Goal: Transaction & Acquisition: Purchase product/service

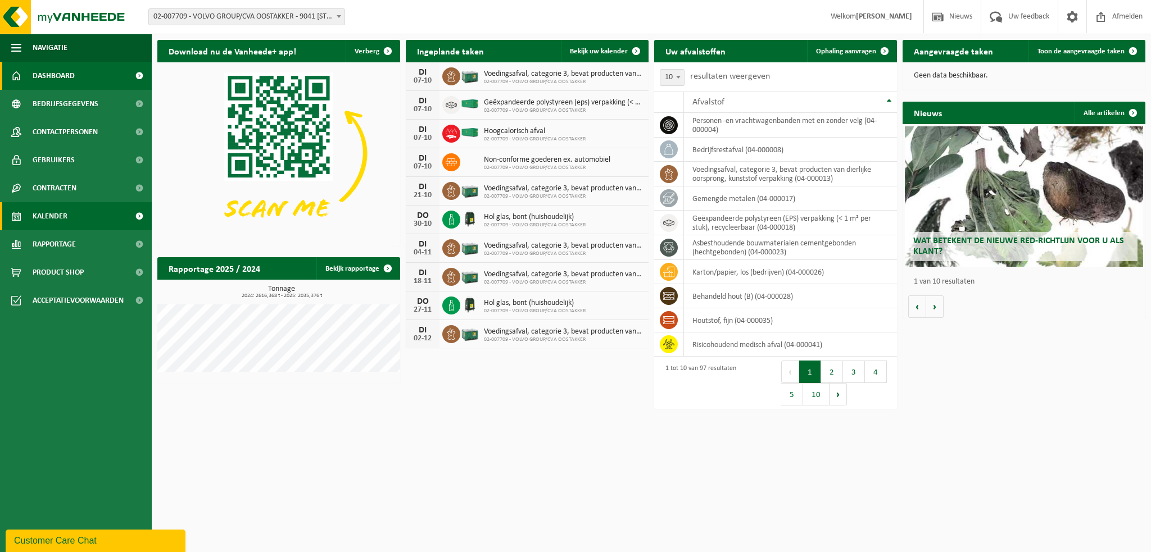
click at [76, 217] on link "Kalender" at bounding box center [76, 216] width 152 height 28
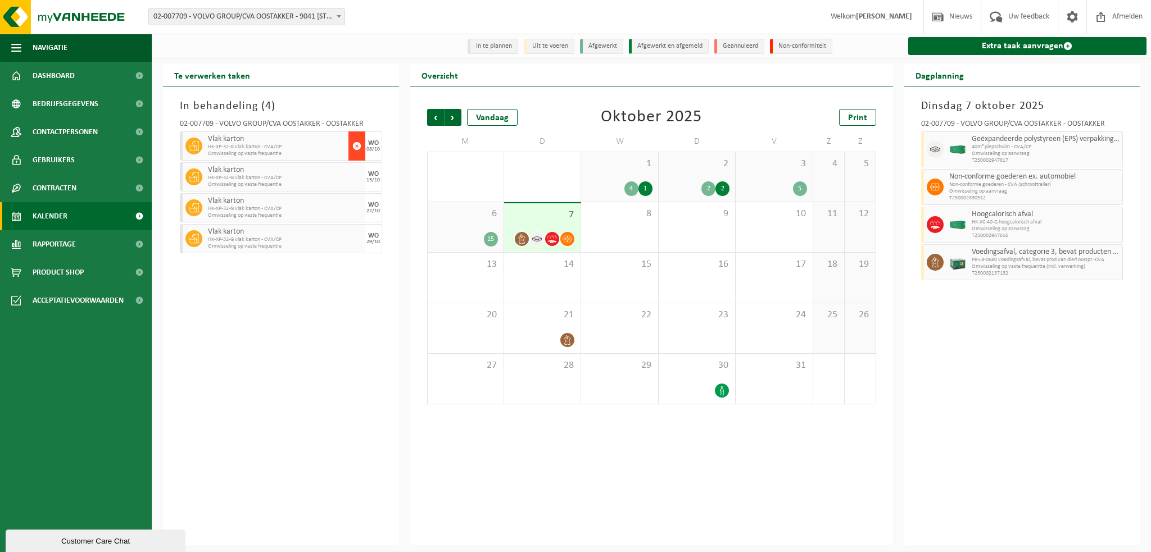
click at [357, 146] on span "button" at bounding box center [356, 146] width 9 height 22
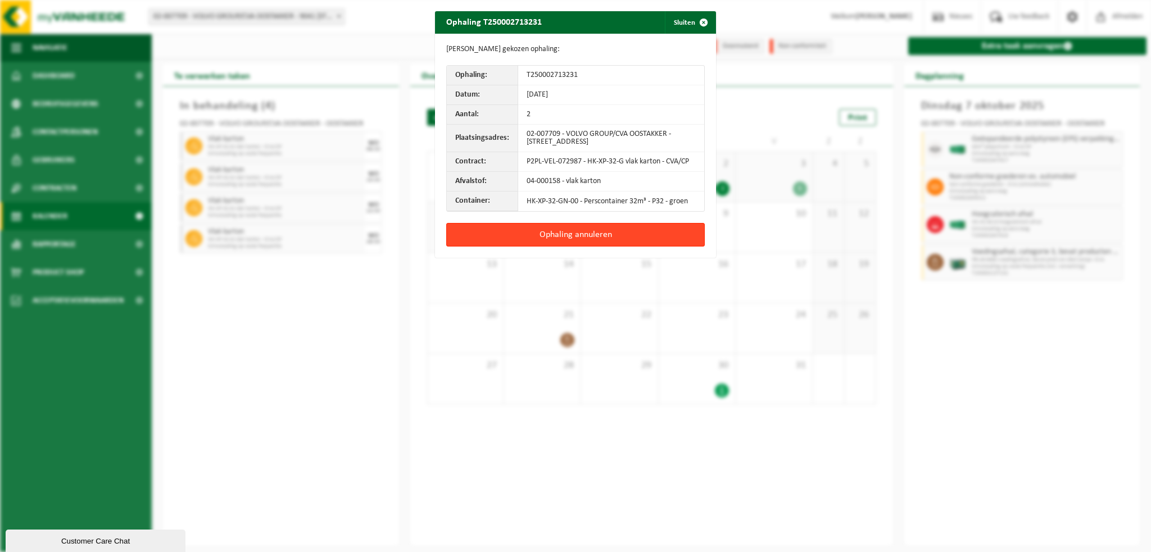
click at [542, 234] on button "Ophaling annuleren" at bounding box center [575, 235] width 258 height 24
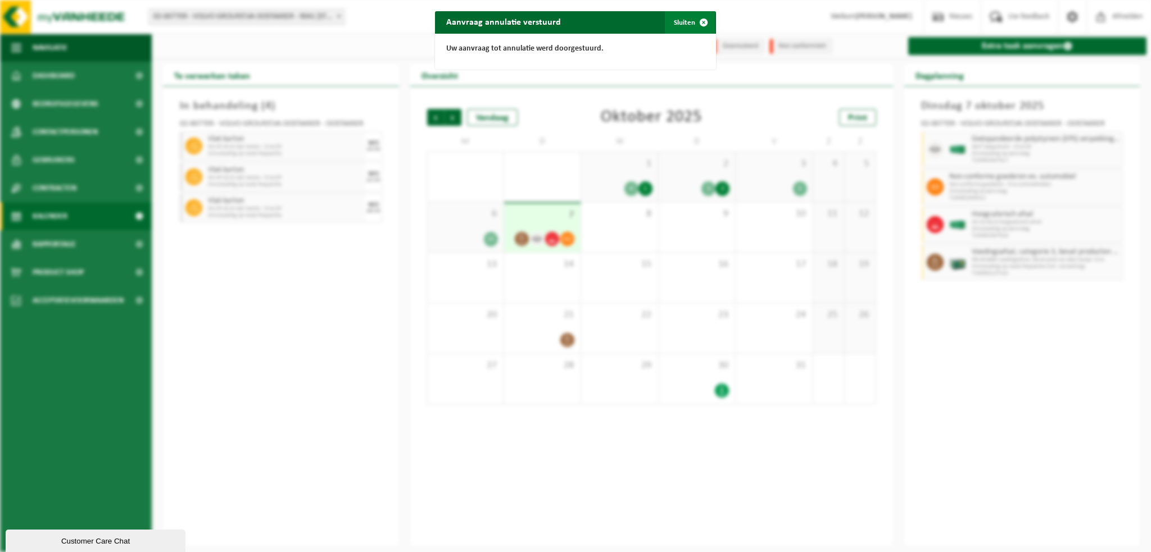
click at [696, 20] on span "button" at bounding box center [703, 22] width 22 height 22
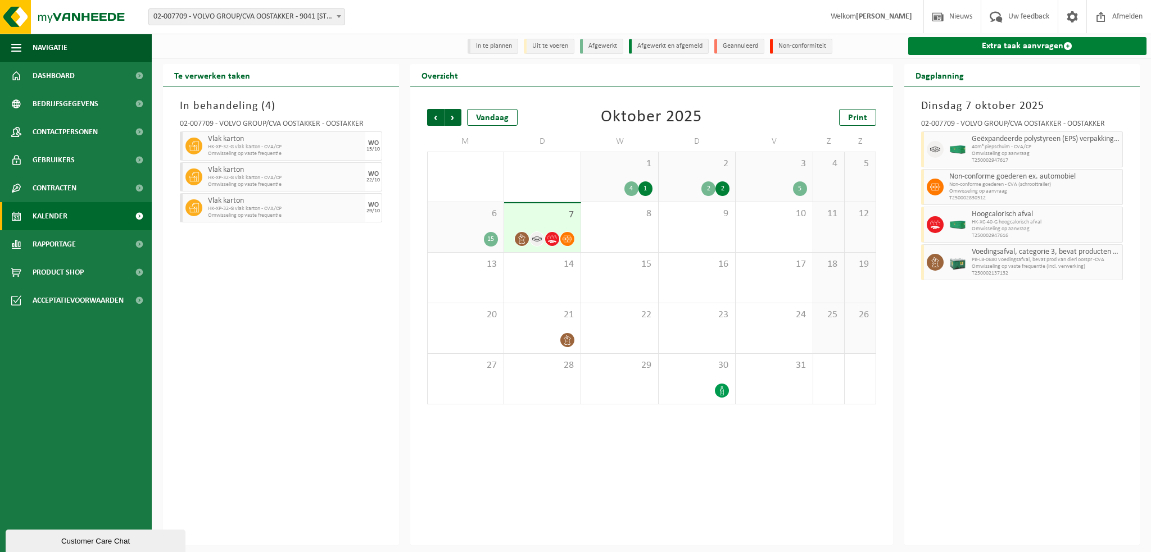
click at [991, 49] on link "Extra taak aanvragen" at bounding box center [1027, 46] width 239 height 18
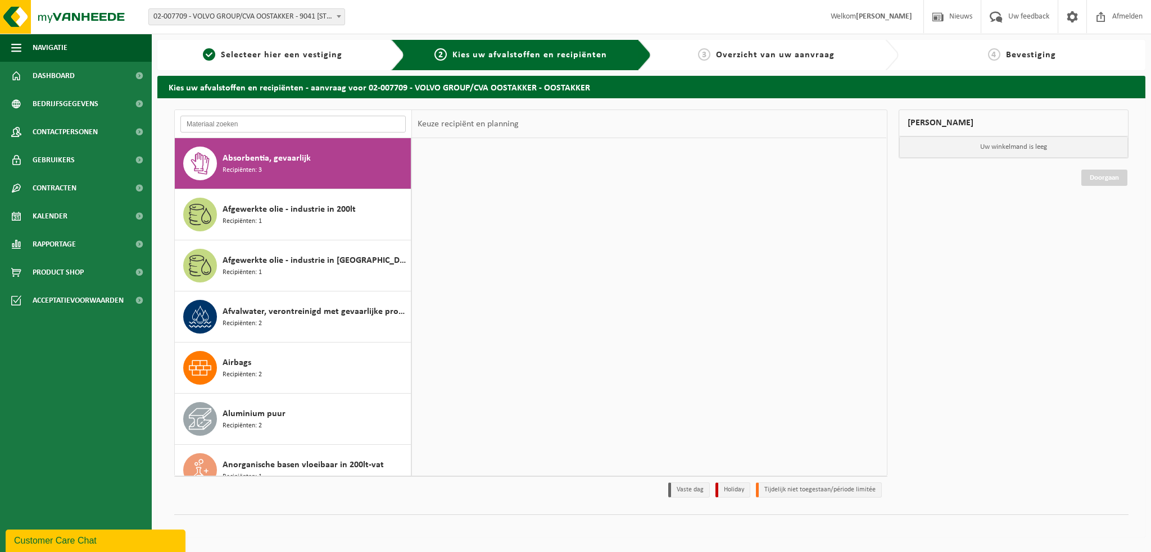
click at [197, 126] on input "text" at bounding box center [292, 124] width 225 height 17
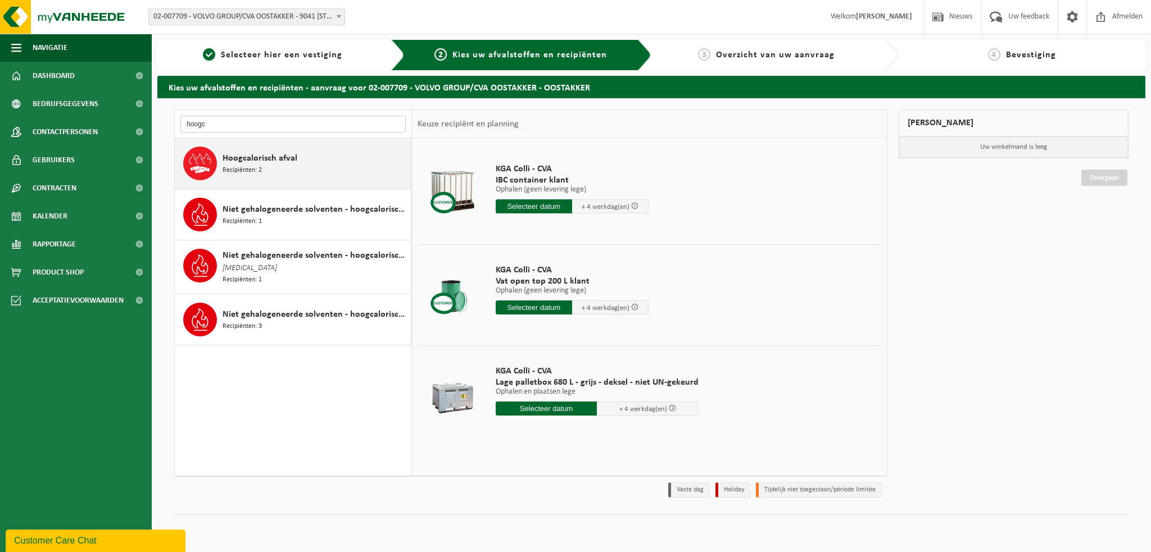
type input "hoogc"
click at [276, 170] on div "Hoogcalorisch afval Recipiënten: 2" at bounding box center [315, 164] width 185 height 34
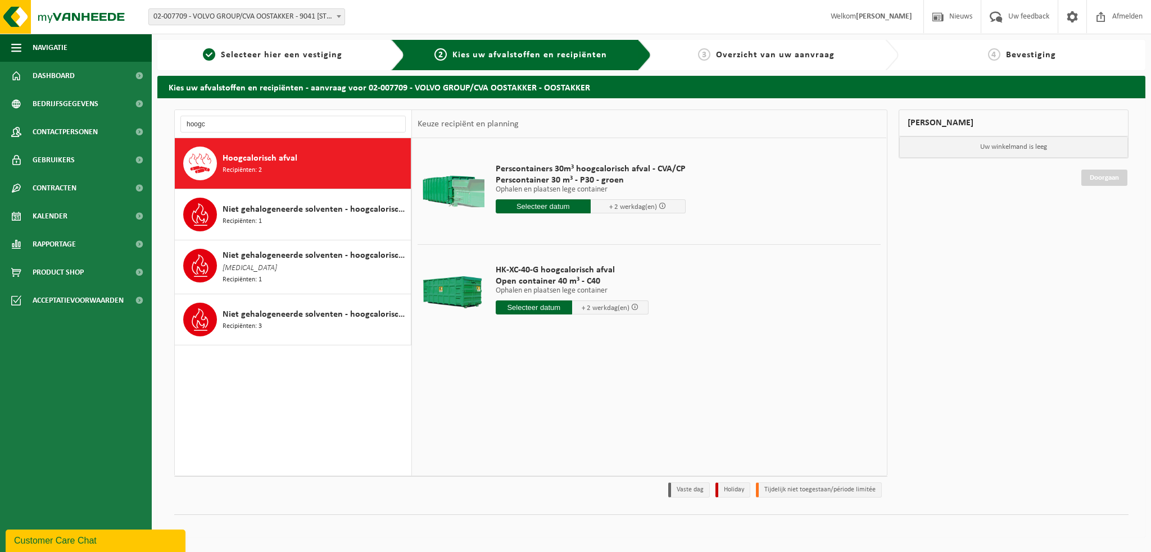
click at [544, 208] on input "text" at bounding box center [543, 206] width 95 height 14
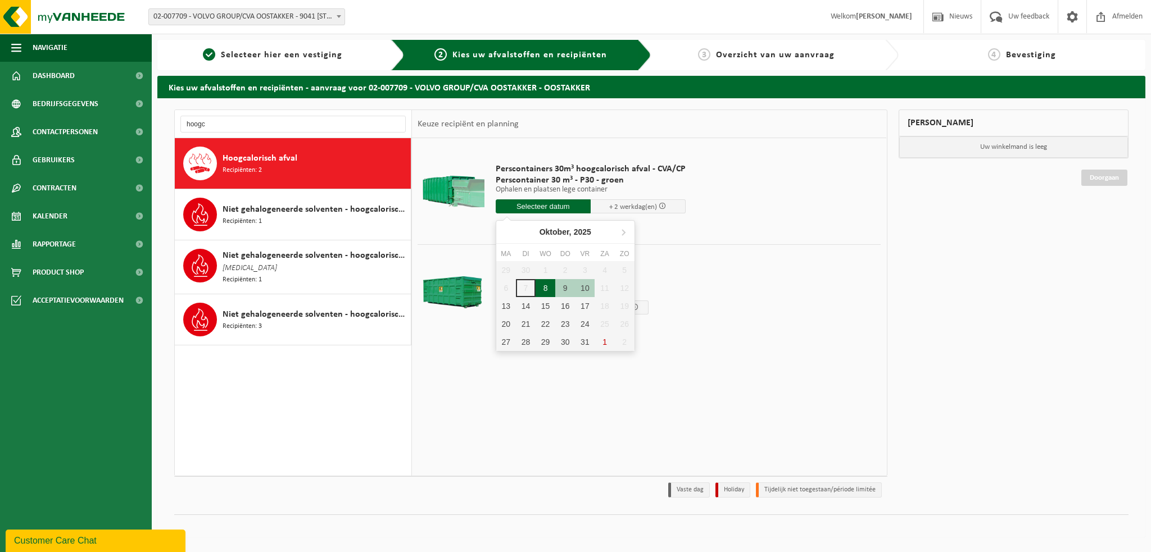
click at [554, 285] on div "8" at bounding box center [545, 288] width 20 height 18
type input "Van 2025-10-08"
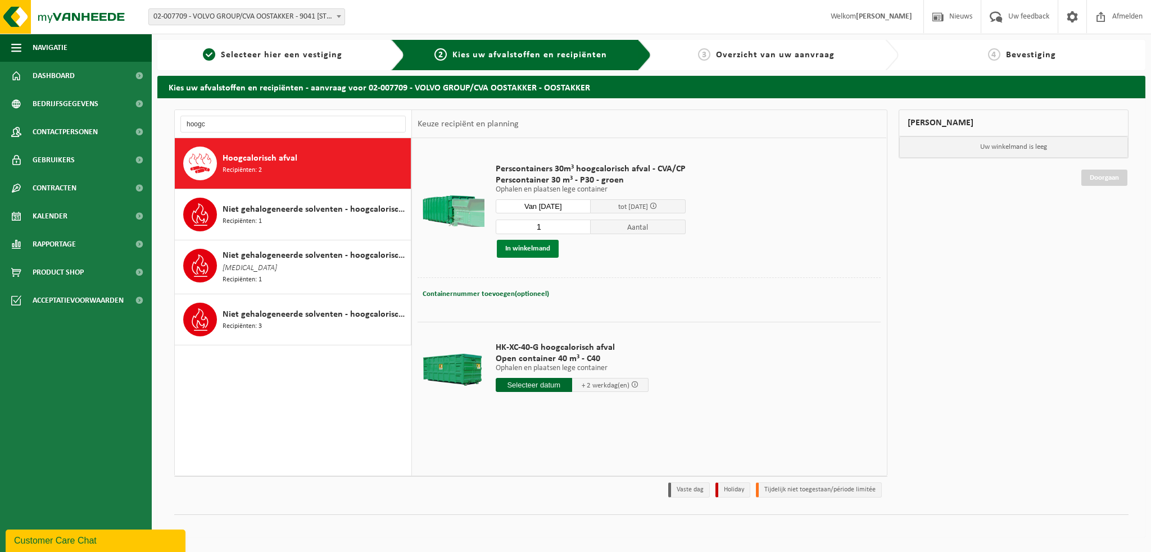
click at [525, 247] on button "In winkelmand" at bounding box center [528, 249] width 62 height 18
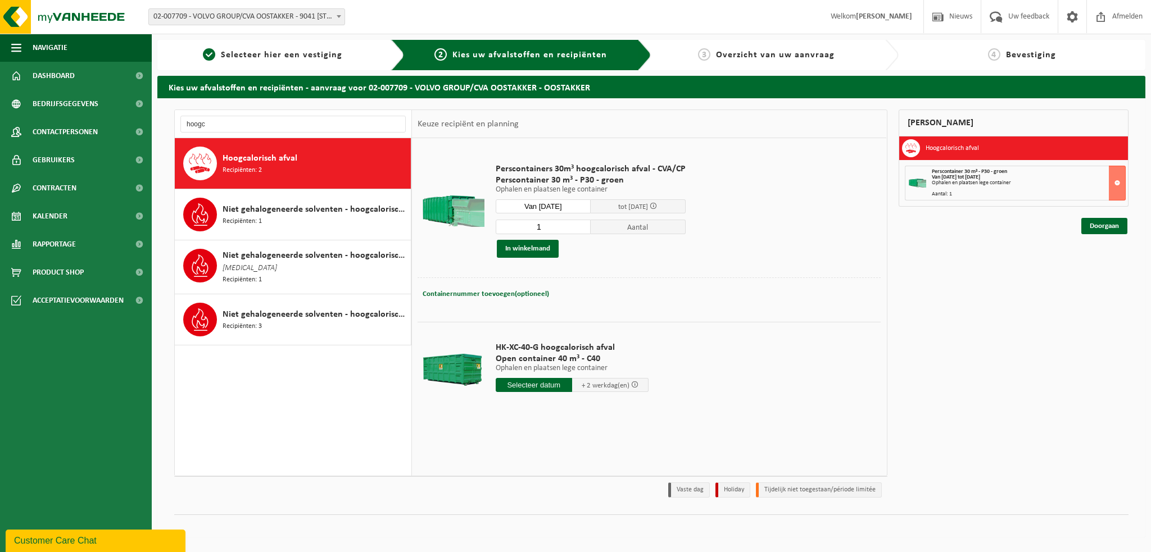
click at [544, 383] on input "text" at bounding box center [534, 385] width 76 height 14
click at [544, 465] on div "8" at bounding box center [545, 466] width 20 height 18
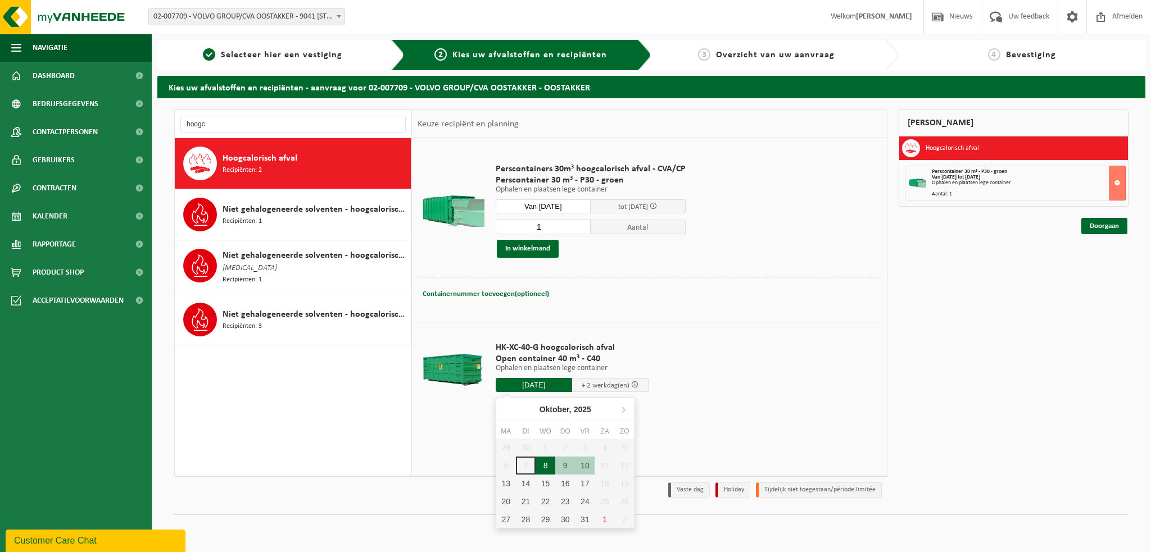
type input "Van 2025-10-08"
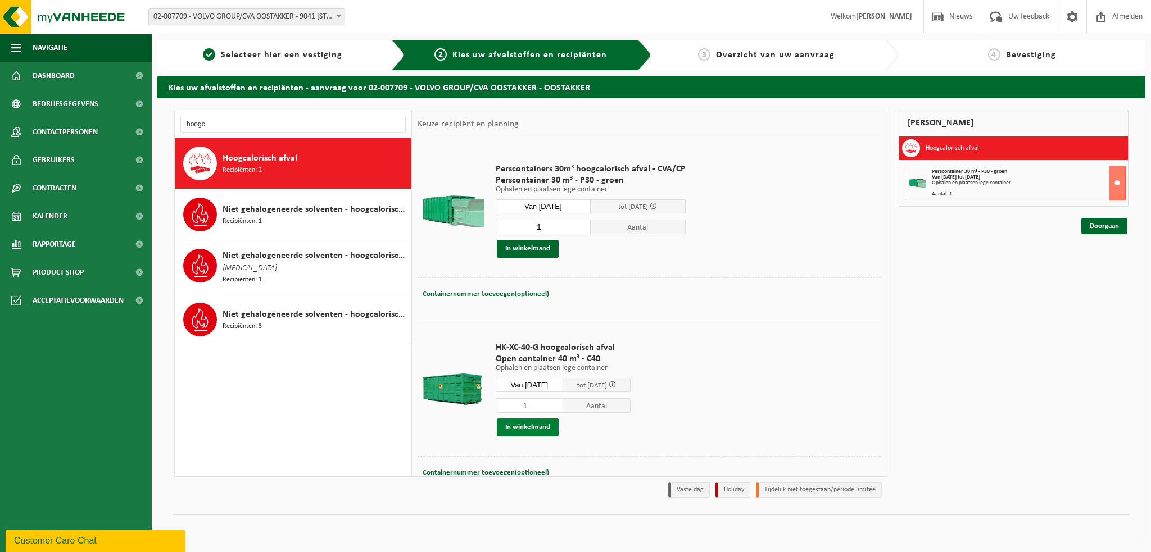
click at [520, 428] on button "In winkelmand" at bounding box center [528, 428] width 62 height 18
click at [210, 125] on input "hoogc" at bounding box center [292, 124] width 225 height 17
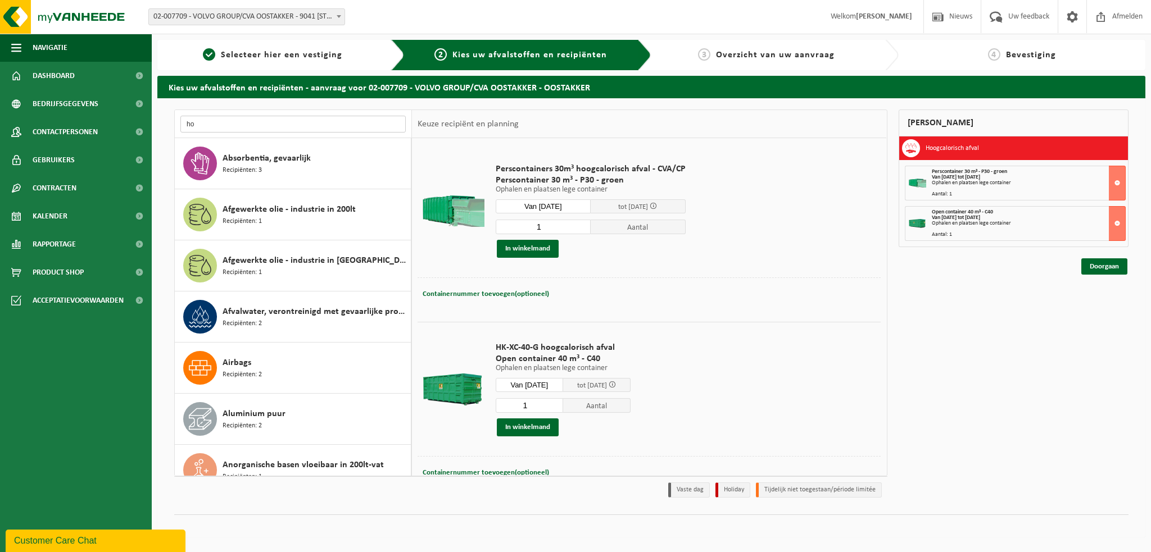
type input "h"
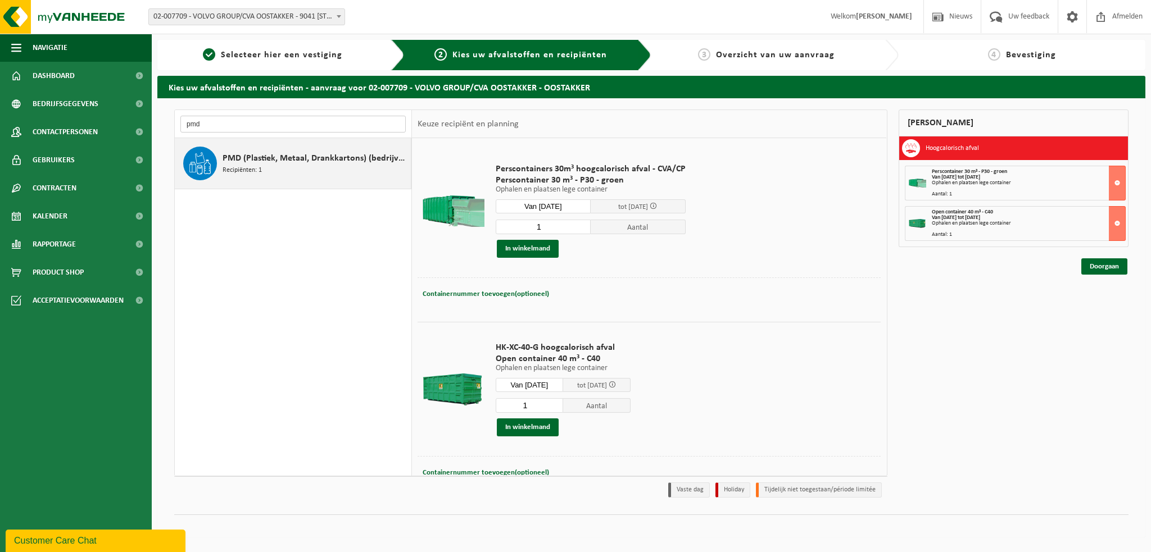
type input "pmd"
click at [240, 167] on span "Recipiënten: 1" at bounding box center [242, 170] width 39 height 11
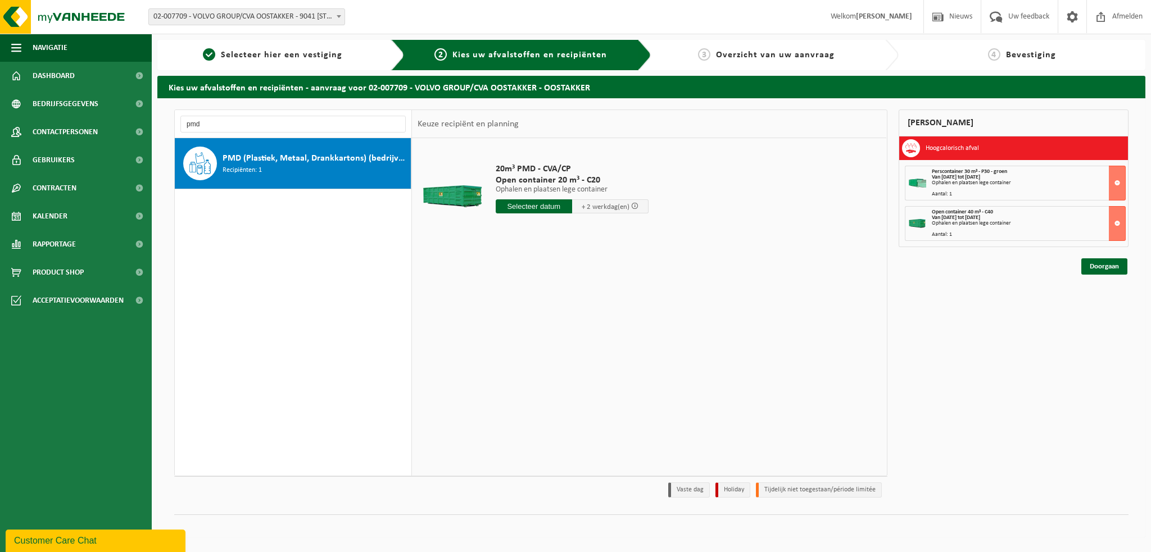
click at [512, 208] on input "text" at bounding box center [534, 206] width 76 height 14
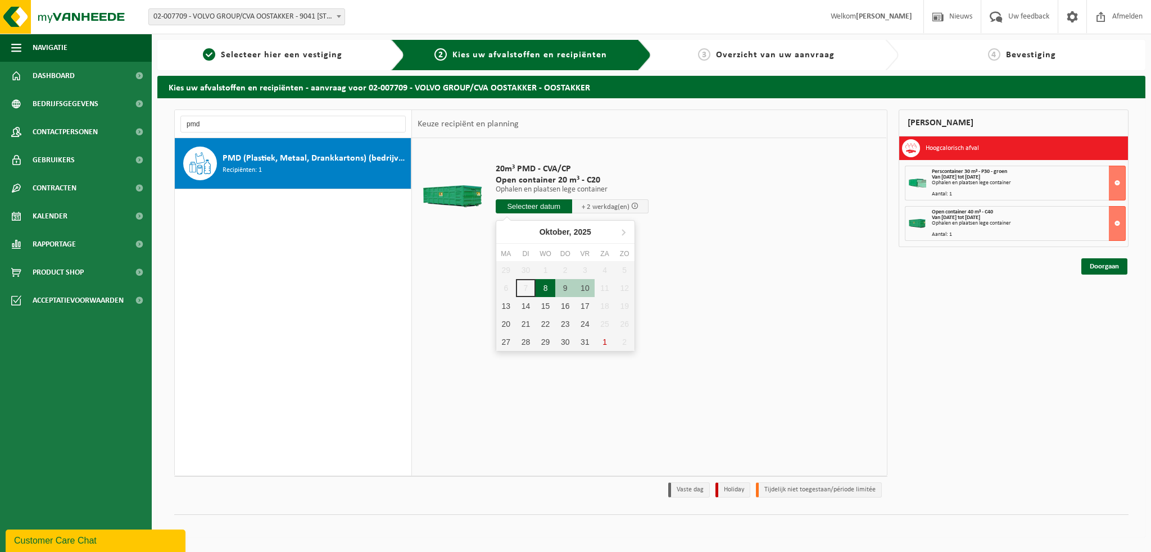
click at [548, 287] on div "8" at bounding box center [545, 288] width 20 height 18
type input "Van 2025-10-08"
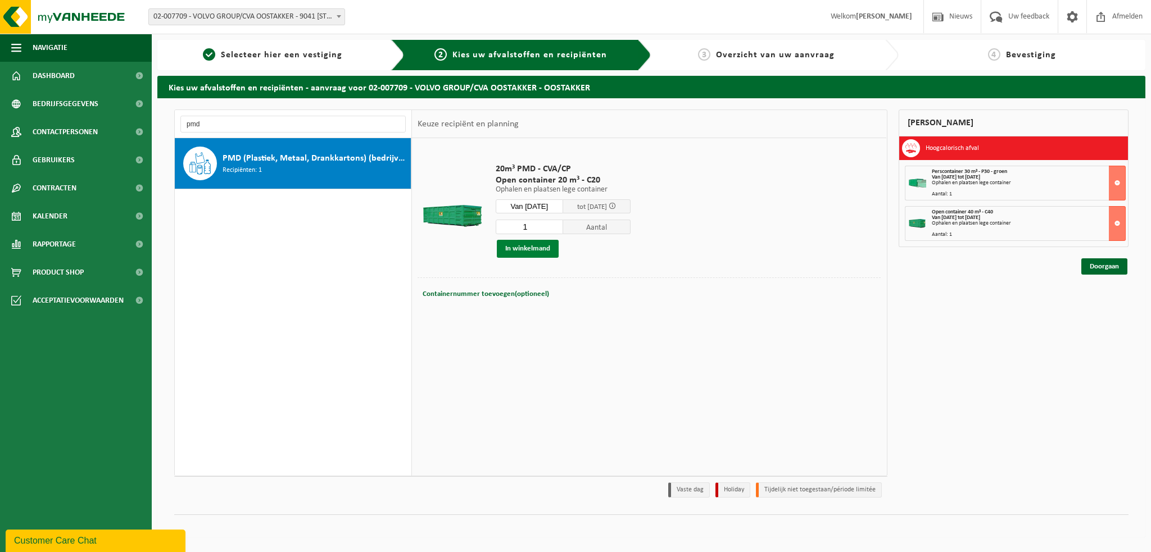
click at [537, 253] on button "In winkelmand" at bounding box center [528, 249] width 62 height 18
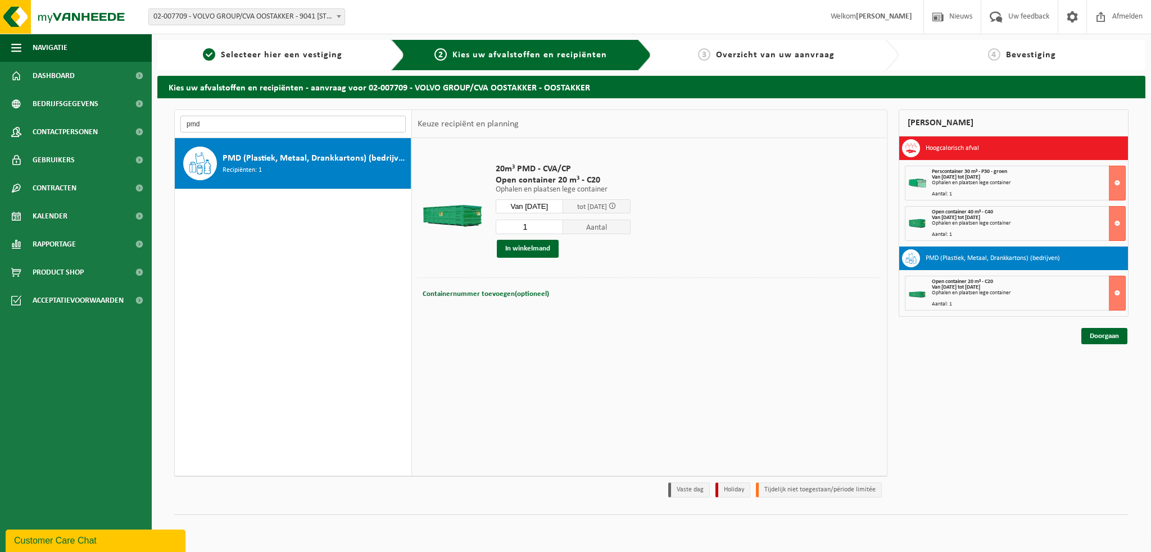
click at [216, 121] on input "pmd" at bounding box center [292, 124] width 225 height 17
type input "p"
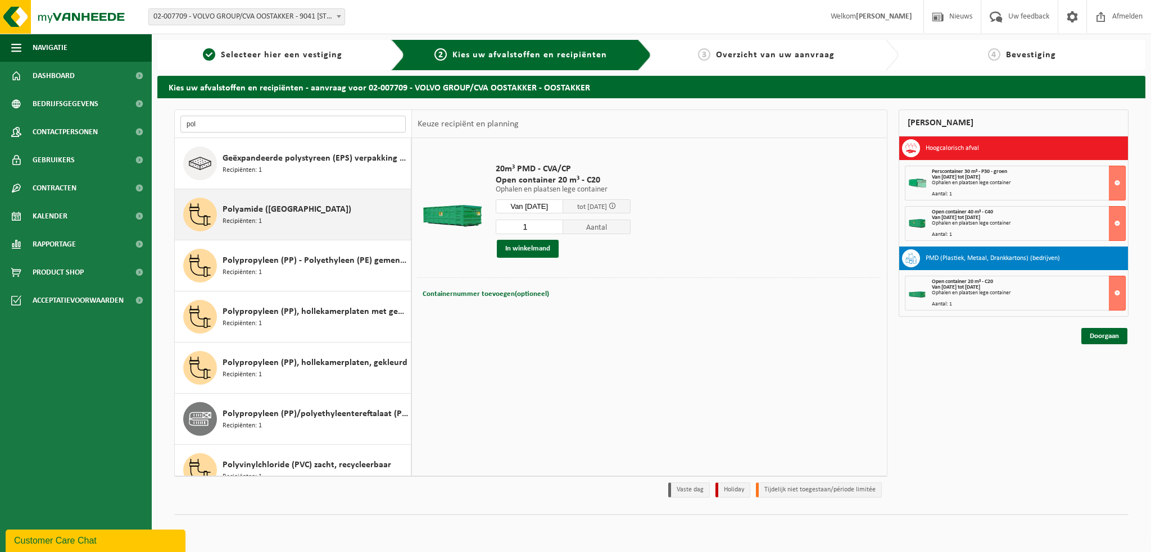
type input "pol"
click at [268, 219] on div "Polyamide (PA) Recipiënten: 1" at bounding box center [315, 215] width 185 height 34
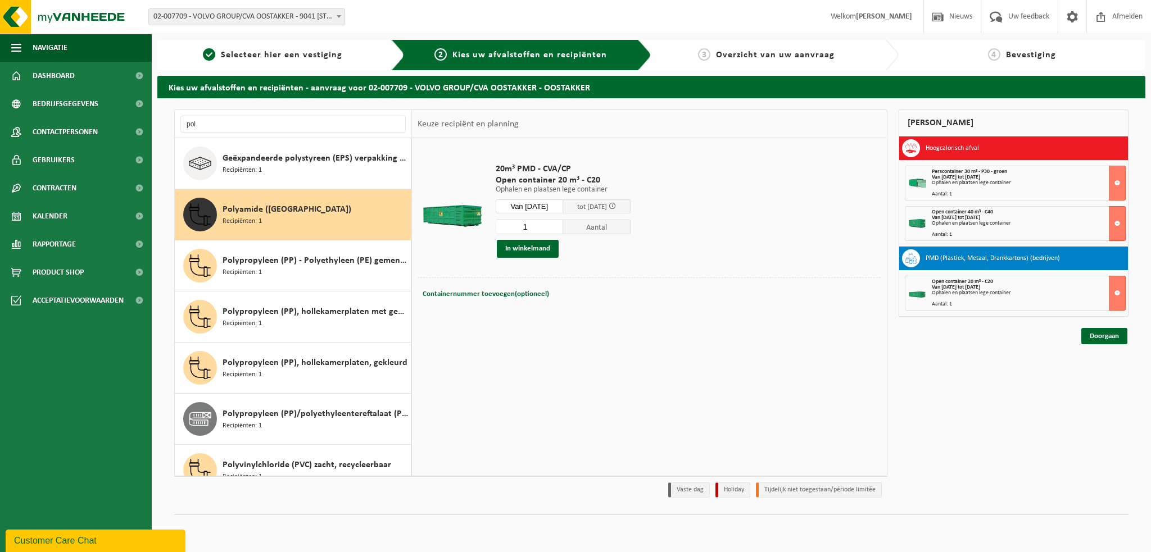
scroll to position [20, 0]
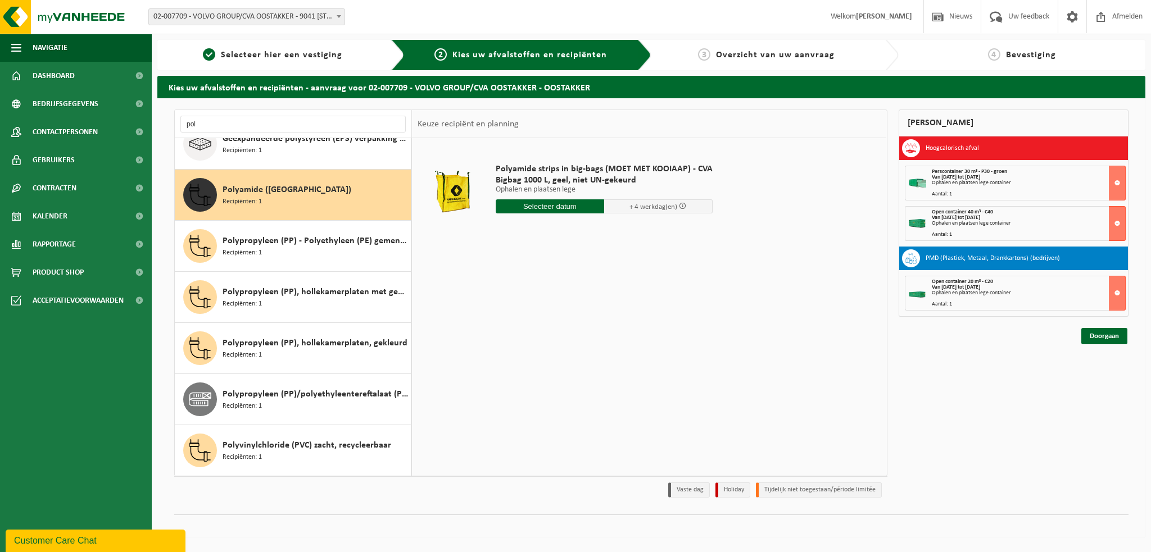
click at [547, 208] on input "text" at bounding box center [550, 206] width 108 height 14
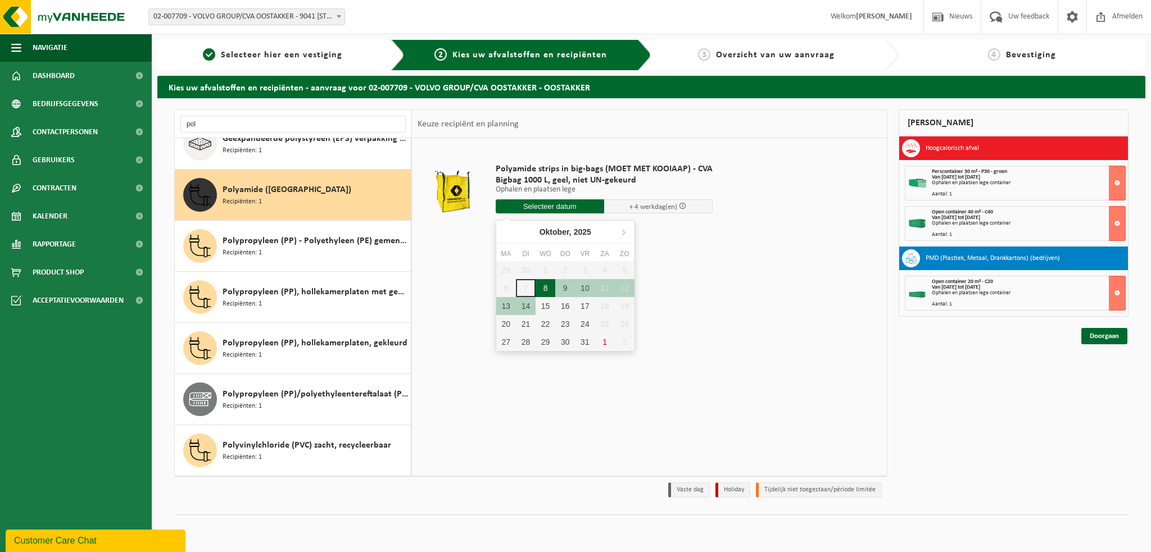
click at [543, 289] on div "8" at bounding box center [545, 288] width 20 height 18
type input "Van 2025-10-08"
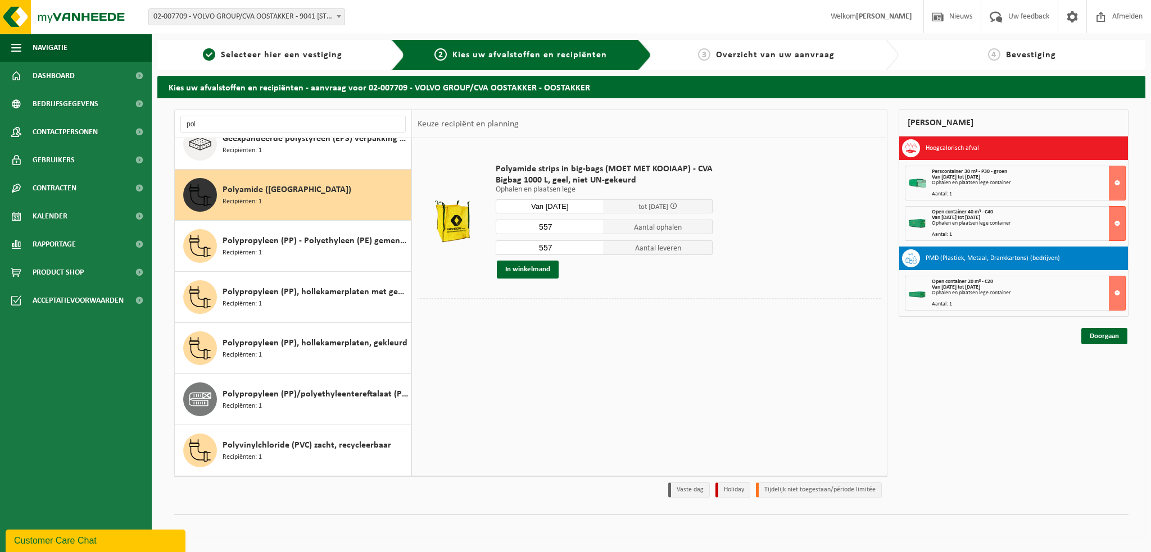
click at [559, 229] on input "557" at bounding box center [550, 227] width 108 height 15
type input "5"
type input "24"
click at [568, 244] on input "557" at bounding box center [550, 247] width 108 height 15
type input "5"
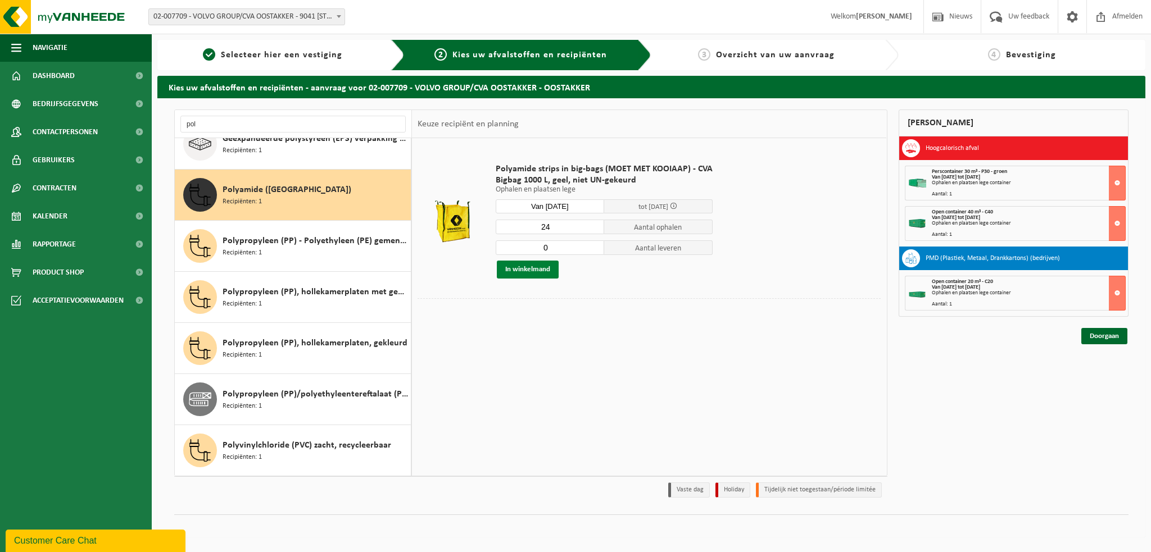
type input "0"
click at [508, 265] on button "In winkelmand" at bounding box center [528, 270] width 62 height 18
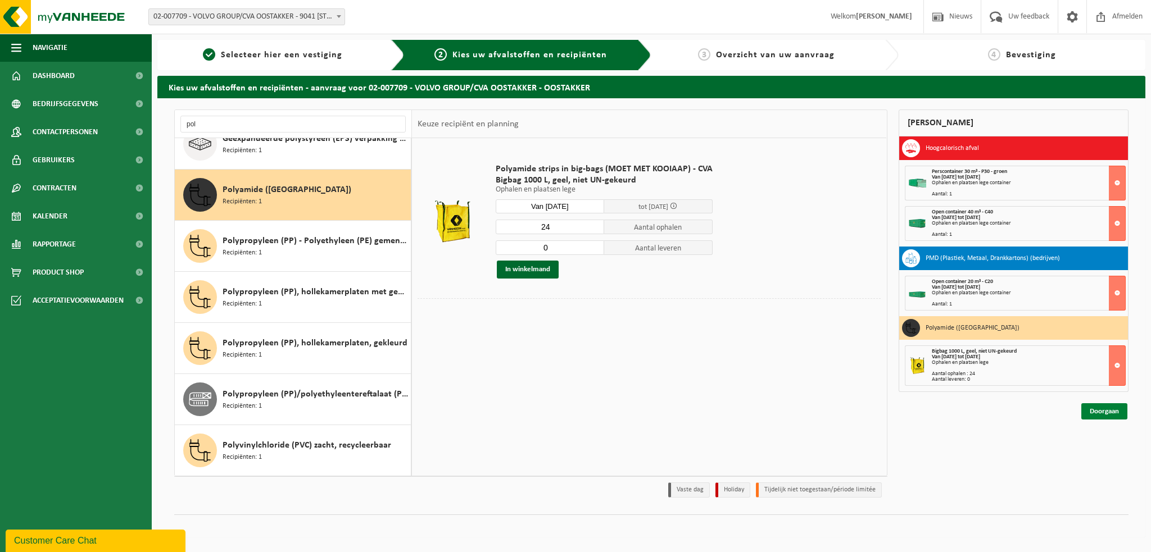
click at [1092, 411] on link "Doorgaan" at bounding box center [1104, 411] width 46 height 16
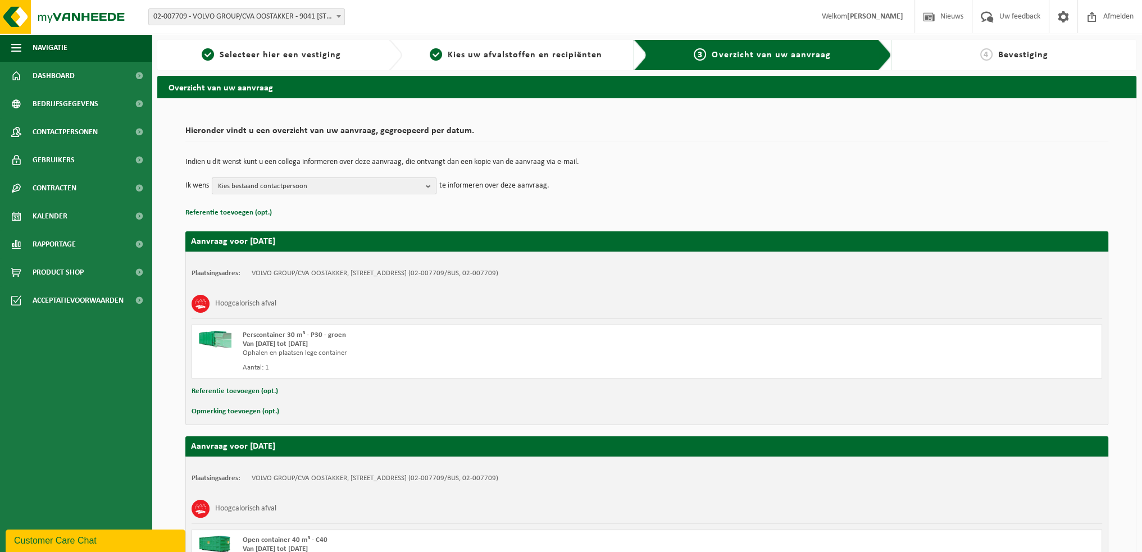
click at [428, 187] on b "button" at bounding box center [431, 186] width 10 height 16
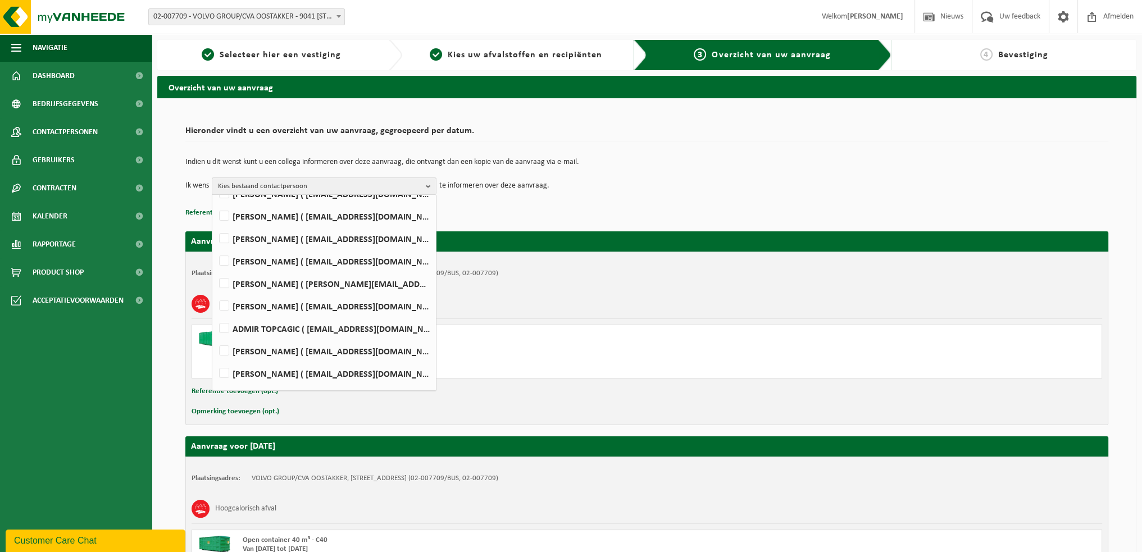
scroll to position [506, 0]
click at [220, 235] on label "FARID NACIRI ( farid.naciri@volvo.com )" at bounding box center [324, 237] width 214 height 17
click at [215, 223] on input "FARID NACIRI ( farid.naciri@volvo.com )" at bounding box center [215, 223] width 1 height 1
checkbox input "true"
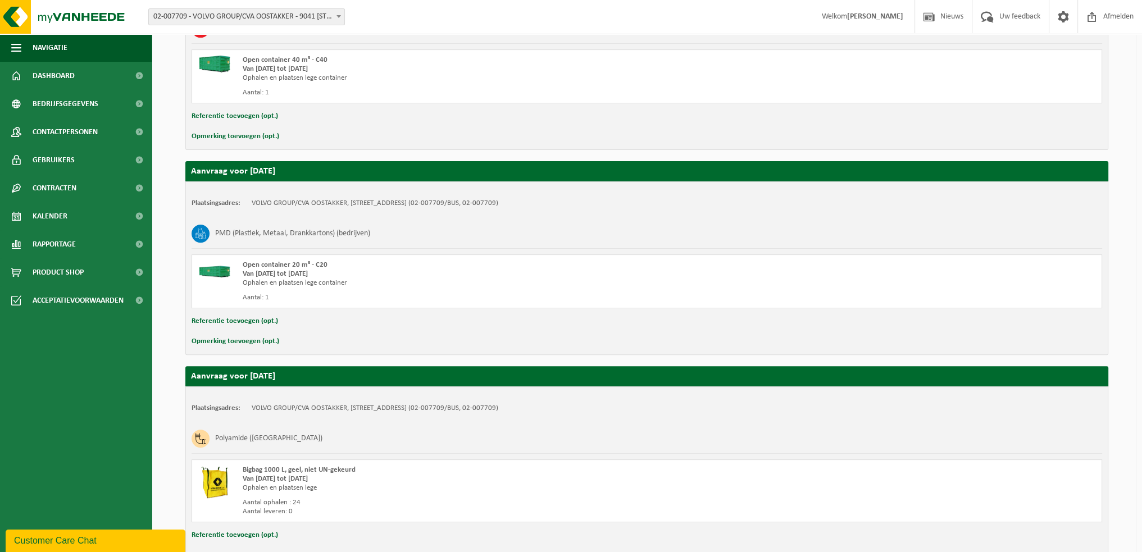
scroll to position [551, 0]
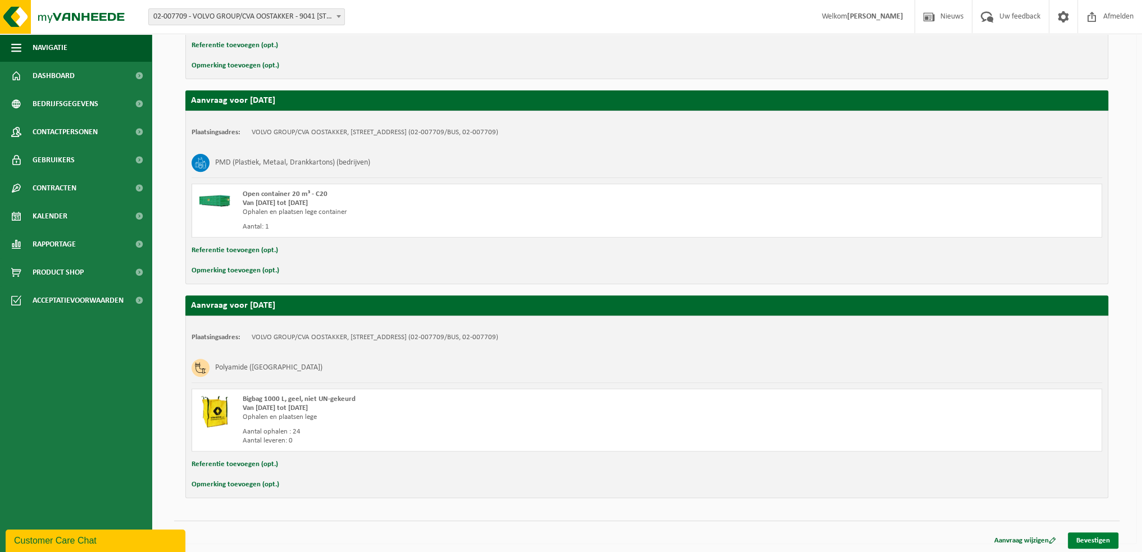
click at [1086, 539] on link "Bevestigen" at bounding box center [1093, 541] width 51 height 16
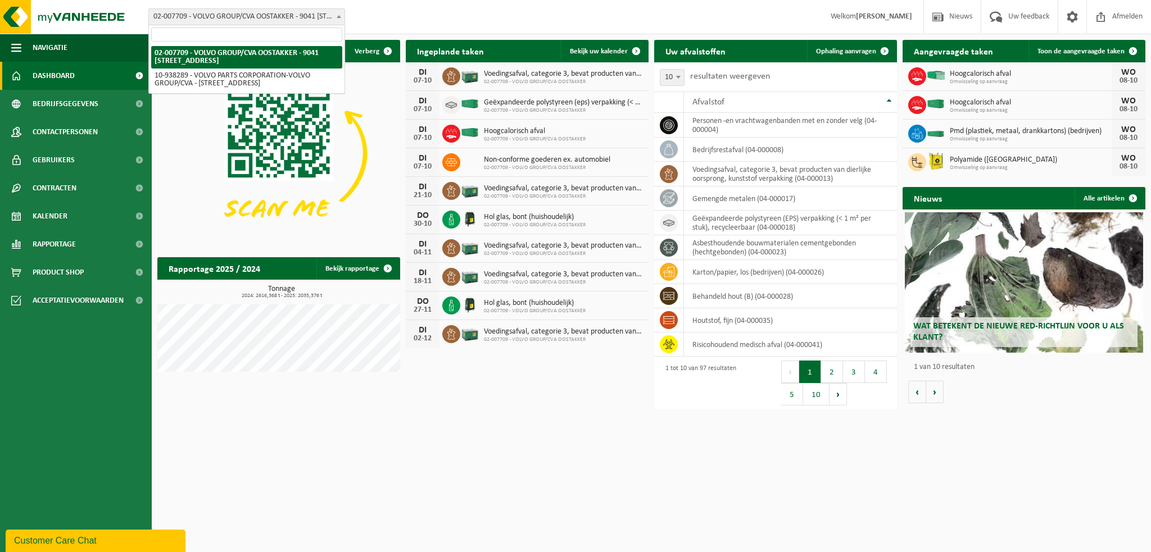
click at [342, 15] on span at bounding box center [338, 16] width 11 height 15
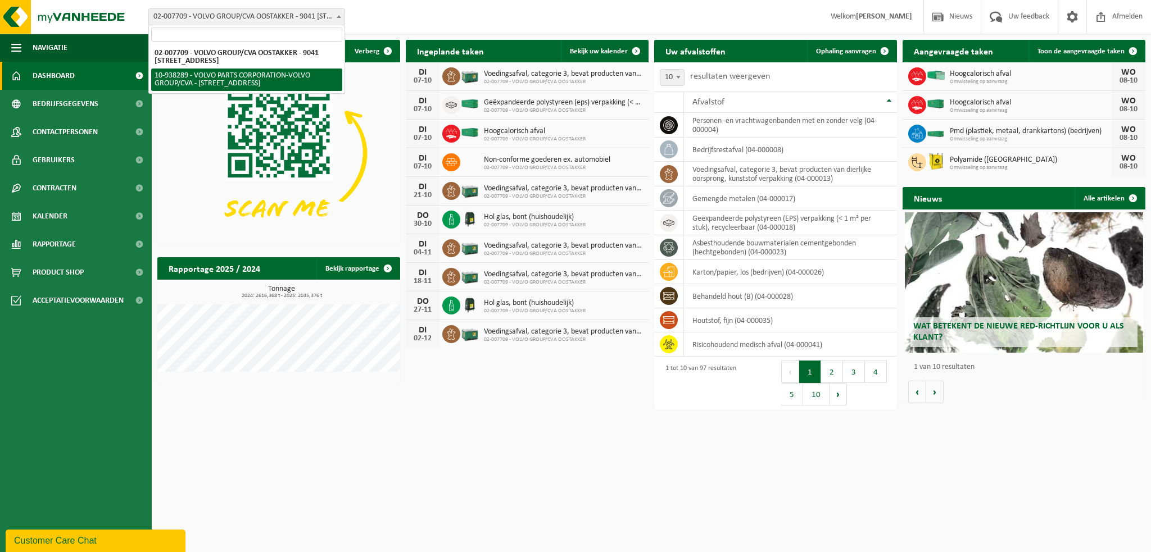
select select "140938"
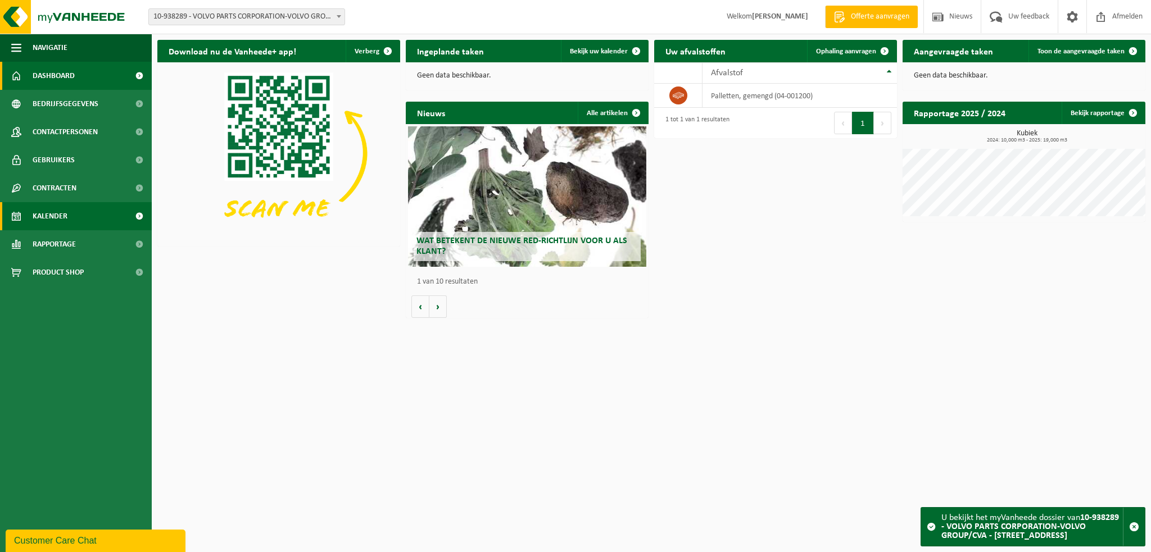
click at [66, 217] on span "Kalender" at bounding box center [50, 216] width 35 height 28
